Goal: Information Seeking & Learning: Learn about a topic

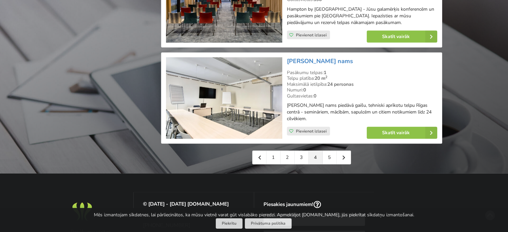
scroll to position [1535, 0]
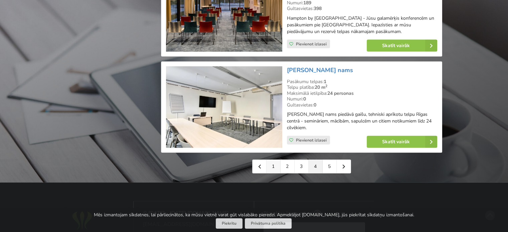
click at [276, 162] on link "1" at bounding box center [274, 166] width 14 height 13
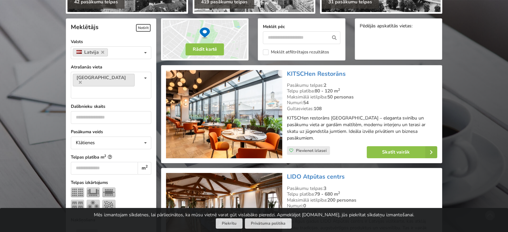
scroll to position [167, 0]
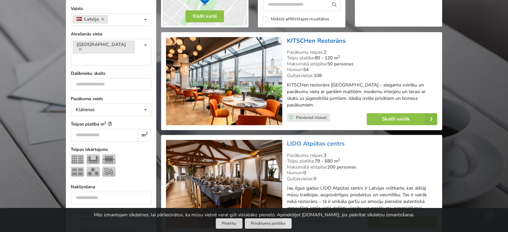
drag, startPoint x: 345, startPoint y: 38, endPoint x: 288, endPoint y: 39, distance: 57.8
click at [288, 39] on h3 "KITSCHen Restorāns" at bounding box center [362, 41] width 150 height 8
copy link "KITSCHen Restorāns"
click at [393, 142] on div "LIDO Atpūtas centrs Pasākumu telpas: 3 Telpu platība: 79 - 680 m 2 Maksimālā ie…" at bounding box center [362, 184] width 155 height 93
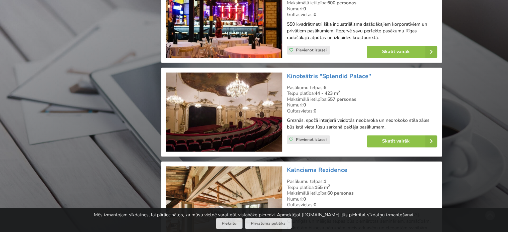
scroll to position [1070, 0]
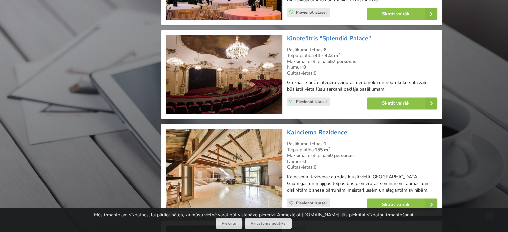
drag, startPoint x: 347, startPoint y: 120, endPoint x: 288, endPoint y: 117, distance: 59.6
click at [288, 129] on h3 "Kalnciema Rezidence" at bounding box center [362, 133] width 150 height 8
copy link "Kalnciema Rezidence"
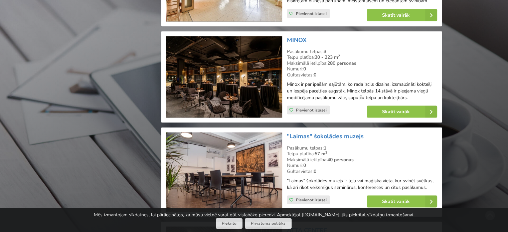
scroll to position [1304, 0]
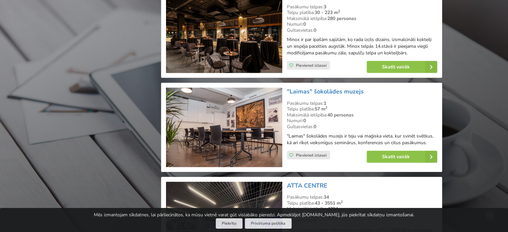
click at [249, 108] on img at bounding box center [224, 128] width 116 height 80
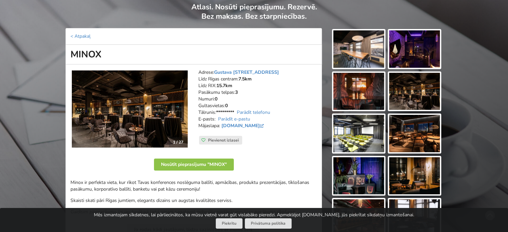
scroll to position [67, 0]
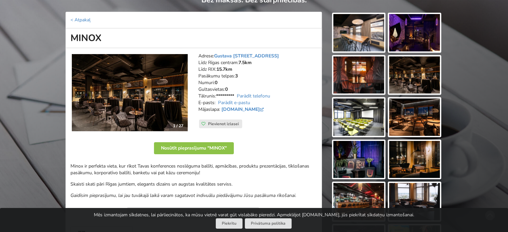
click at [359, 126] on img at bounding box center [359, 117] width 51 height 37
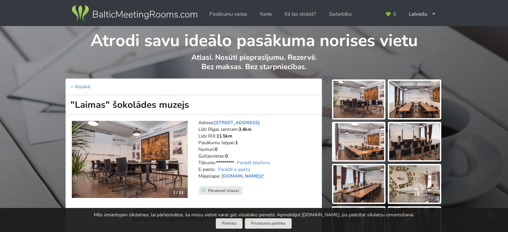
click at [411, 100] on img at bounding box center [414, 99] width 51 height 37
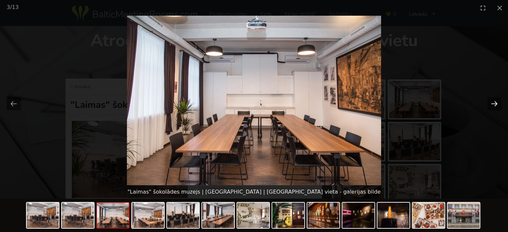
click at [495, 102] on button "Next slide" at bounding box center [495, 103] width 14 height 13
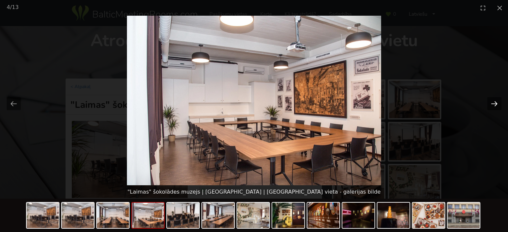
click at [495, 102] on button "Next slide" at bounding box center [495, 103] width 14 height 13
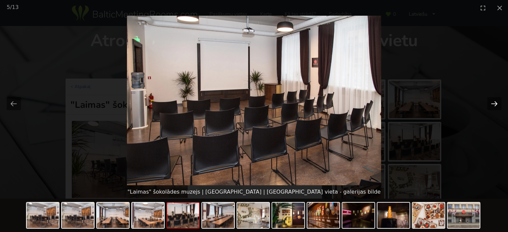
click at [495, 102] on button "Next slide" at bounding box center [495, 103] width 14 height 13
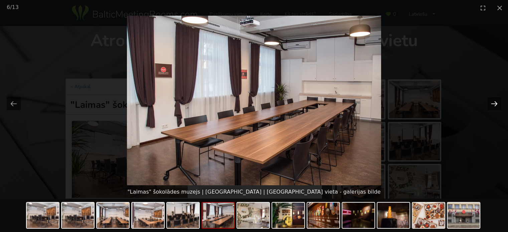
click at [495, 102] on button "Next slide" at bounding box center [495, 103] width 14 height 13
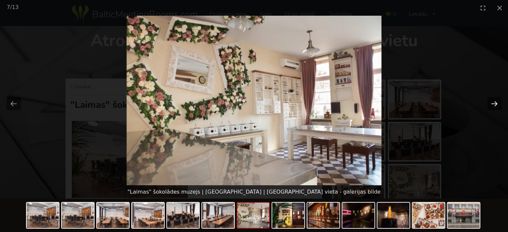
click at [495, 102] on button "Next slide" at bounding box center [495, 103] width 14 height 13
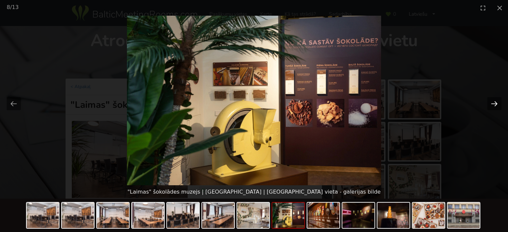
click at [495, 102] on button "Next slide" at bounding box center [495, 103] width 14 height 13
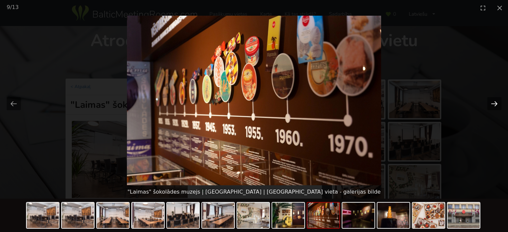
click at [495, 102] on button "Next slide" at bounding box center [495, 103] width 14 height 13
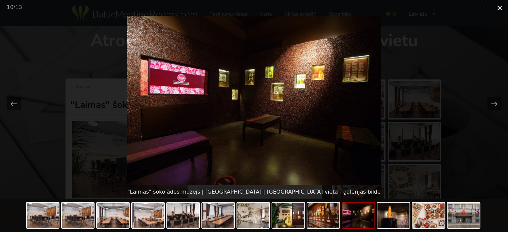
click at [499, 6] on button "Close gallery" at bounding box center [500, 8] width 17 height 16
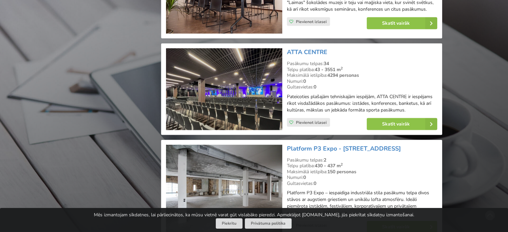
scroll to position [1538, 0]
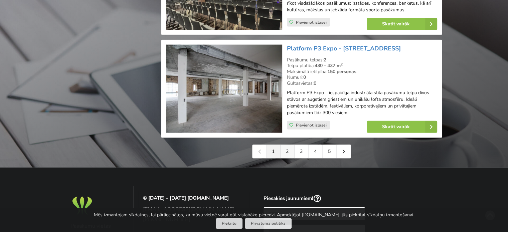
click at [290, 145] on link "2" at bounding box center [288, 151] width 14 height 13
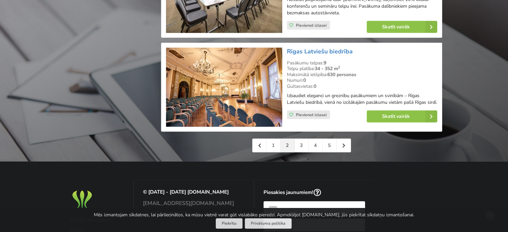
scroll to position [1533, 0]
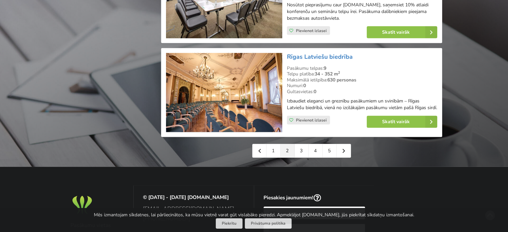
drag, startPoint x: 355, startPoint y: 62, endPoint x: 285, endPoint y: 61, distance: 69.5
click at [285, 61] on div "Rīgas Latviešu biedrība Pasākumu telpas: 9 Telpu platība: 34 - 352 m 2 Maksimāl…" at bounding box center [362, 93] width 155 height 84
copy link "Rīgas Latviešu biedrība"
